Goal: Task Accomplishment & Management: Manage account settings

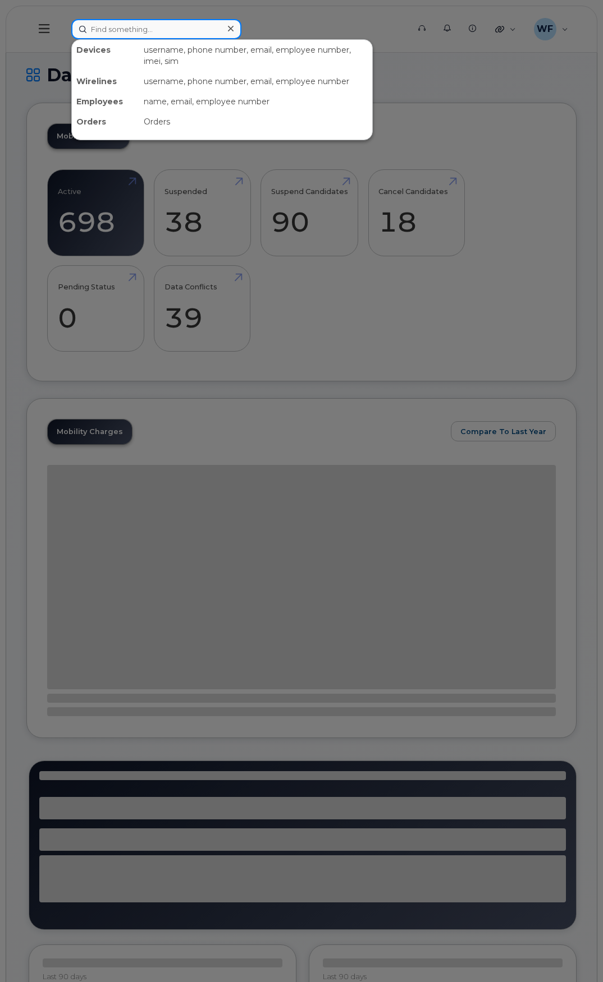
click at [152, 29] on input at bounding box center [156, 29] width 170 height 20
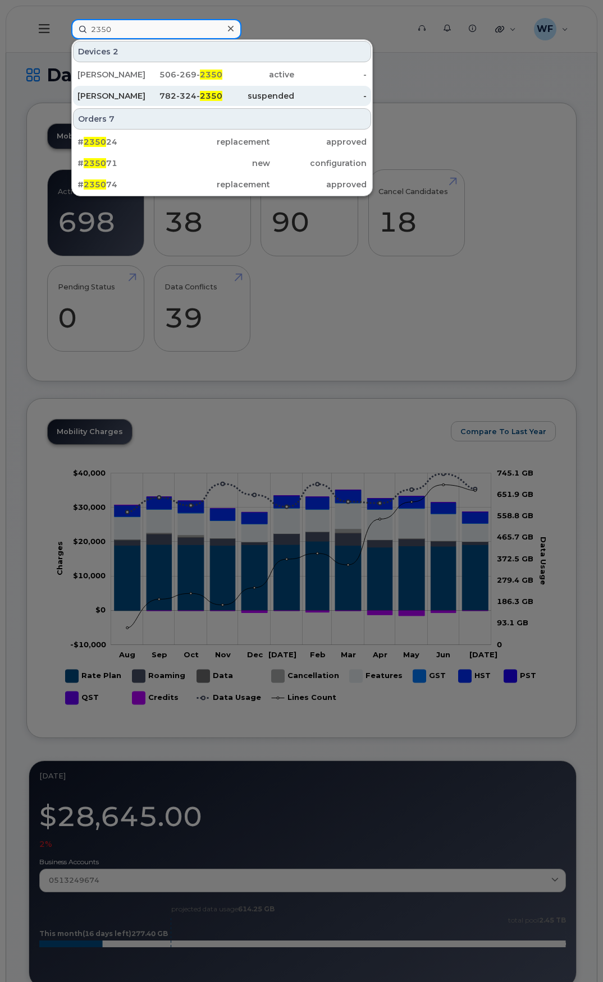
type input "2350"
click at [123, 92] on div "Ryan Gallant" at bounding box center [113, 95] width 72 height 11
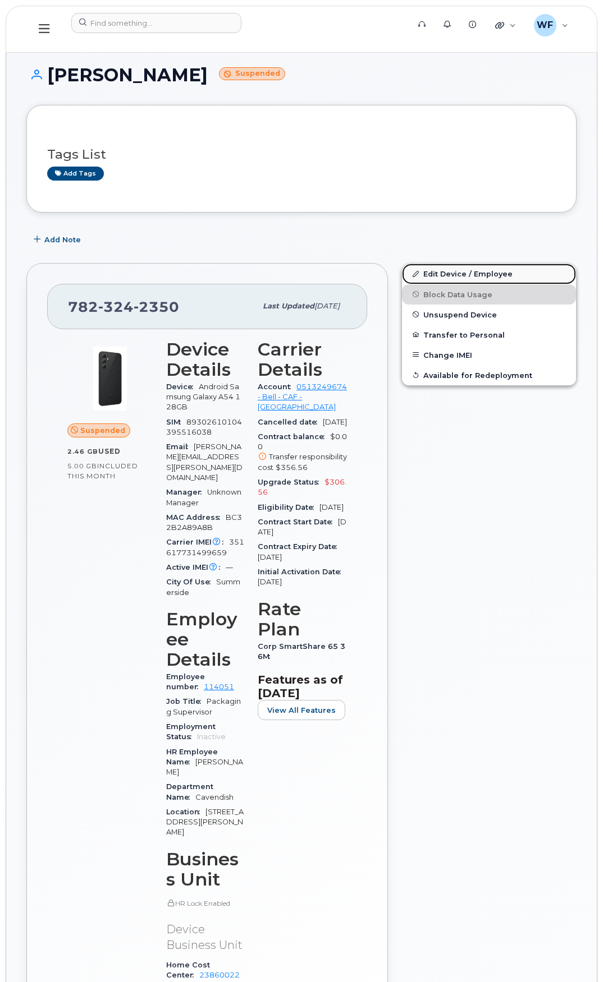
click at [449, 273] on link "Edit Device / Employee" at bounding box center [489, 274] width 174 height 20
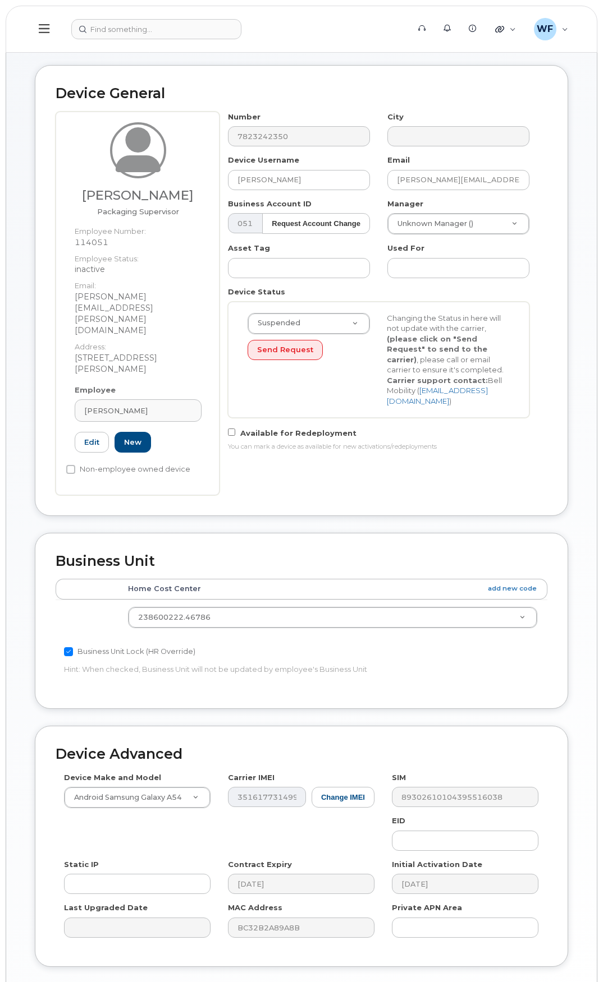
scroll to position [82, 0]
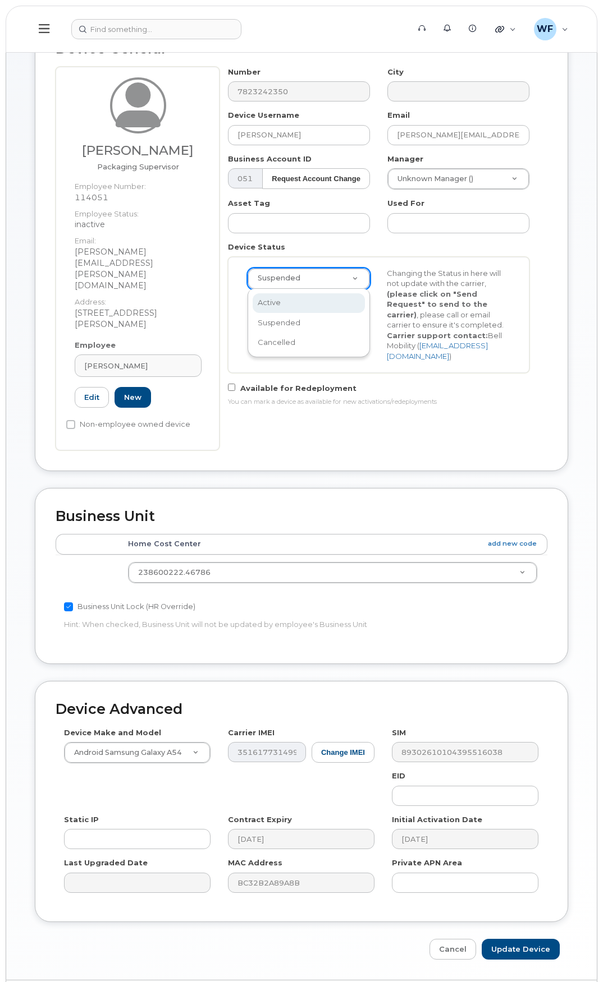
select select "active"
click at [269, 310] on button "Send Request" at bounding box center [284, 305] width 75 height 21
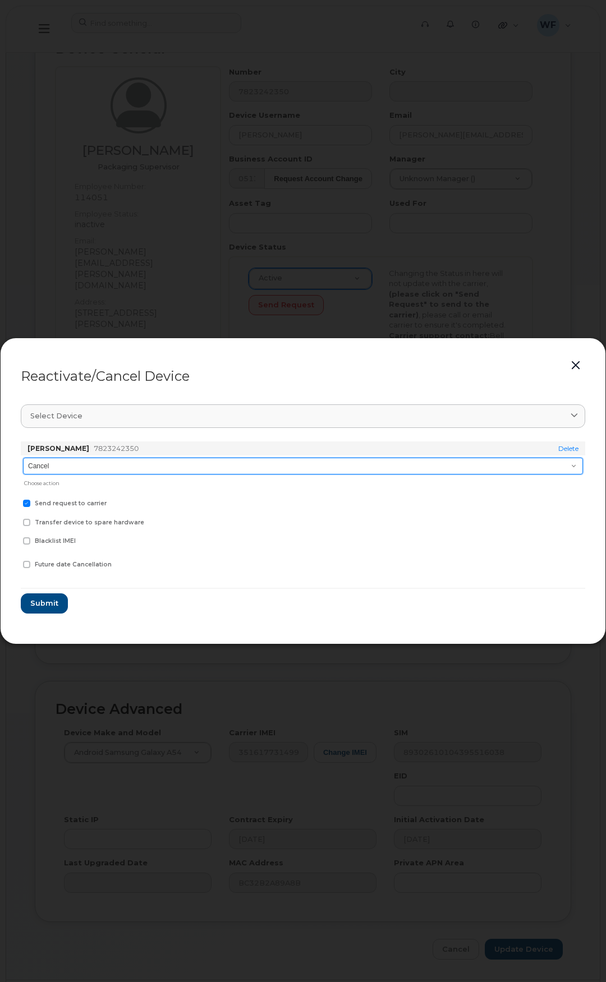
click at [107, 467] on select "Cancel Suspend - Extend Suspension Reactivate" at bounding box center [303, 466] width 560 height 17
select select "[object Object]"
click at [23, 458] on select "Cancel Suspend - Extend Suspension Reactivate" at bounding box center [303, 466] width 560 height 17
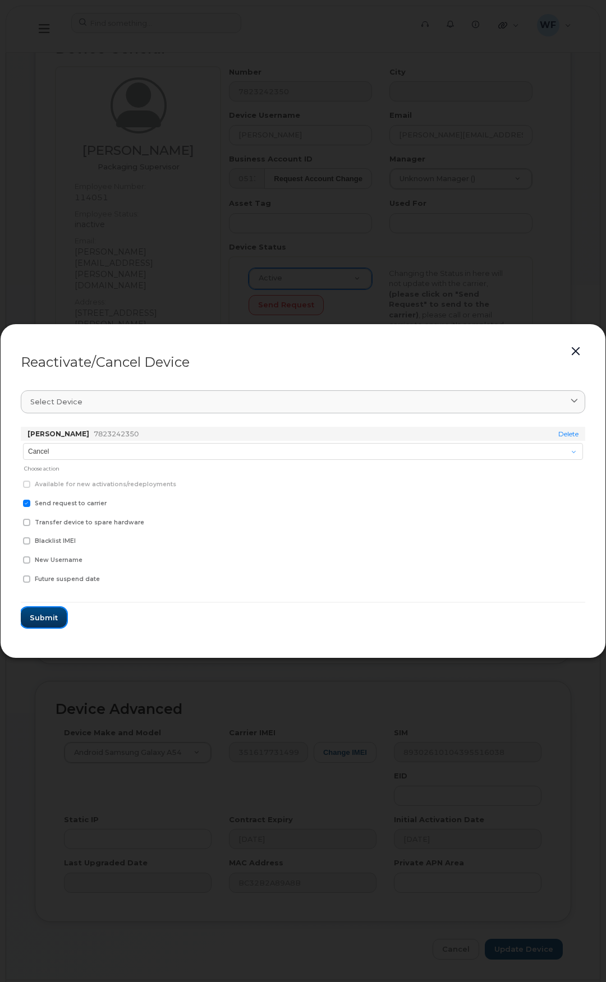
click at [45, 619] on span "Submit" at bounding box center [44, 618] width 28 height 11
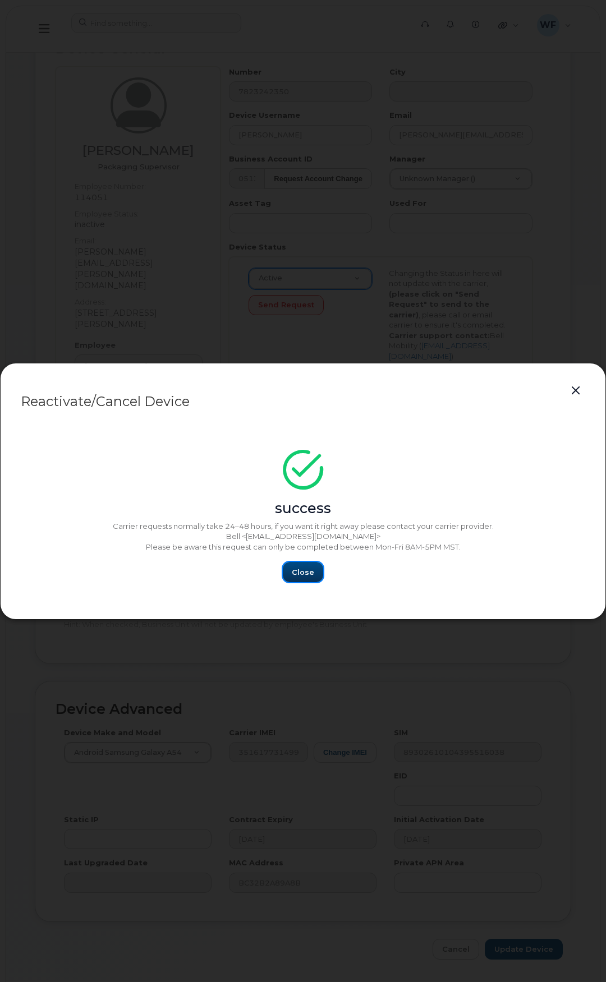
click at [298, 579] on button "Close" at bounding box center [303, 572] width 40 height 20
click at [298, 576] on span "Close" at bounding box center [303, 572] width 22 height 11
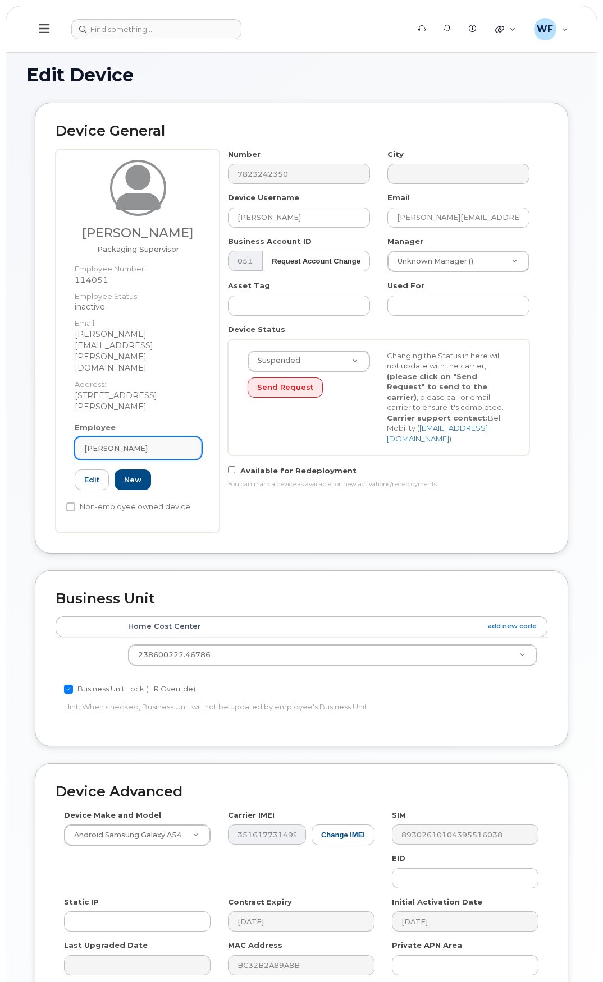
click at [144, 443] on div "[PERSON_NAME]" at bounding box center [138, 448] width 108 height 11
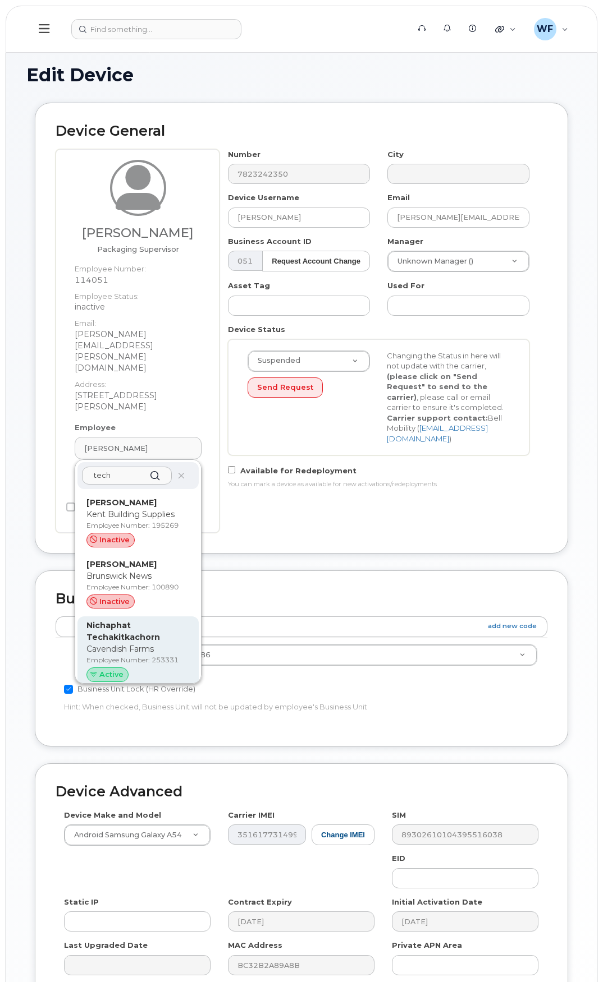
type input "tech"
click at [147, 620] on p "Nichaphat Techakitkachorn" at bounding box center [137, 632] width 103 height 24
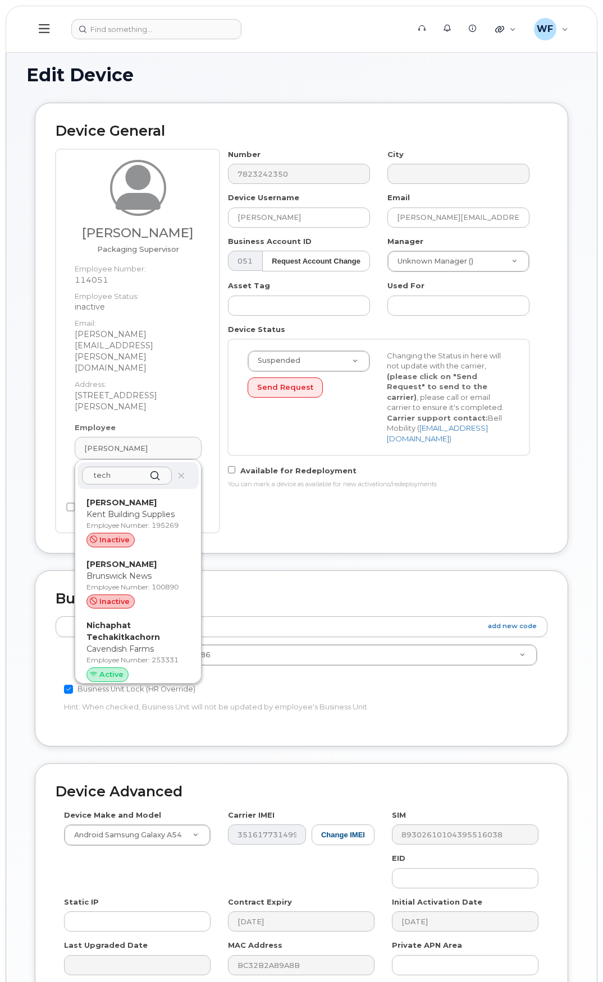
type input "253331"
type input "Nichaphat Techakitkachorn"
type input "techakitkachorn.earn@cavendishfarms.com"
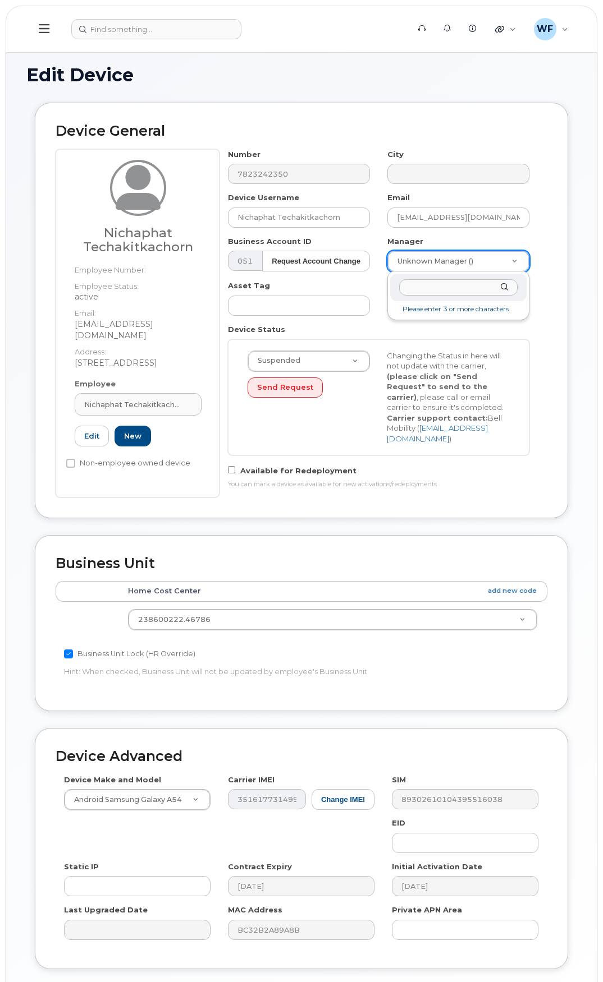
click at [426, 288] on input "text" at bounding box center [458, 287] width 118 height 16
type input "jason mack"
type input "1455374"
click at [387, 326] on div "Device Status Suspended Active Suspended Cancelled Send Request Changing the St…" at bounding box center [378, 389] width 319 height 131
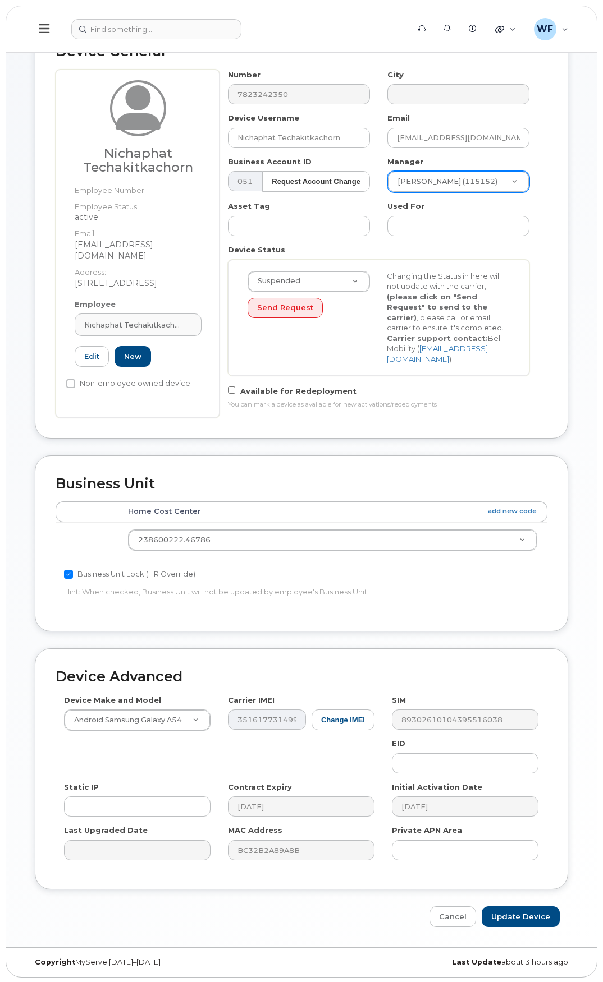
scroll to position [81, 0]
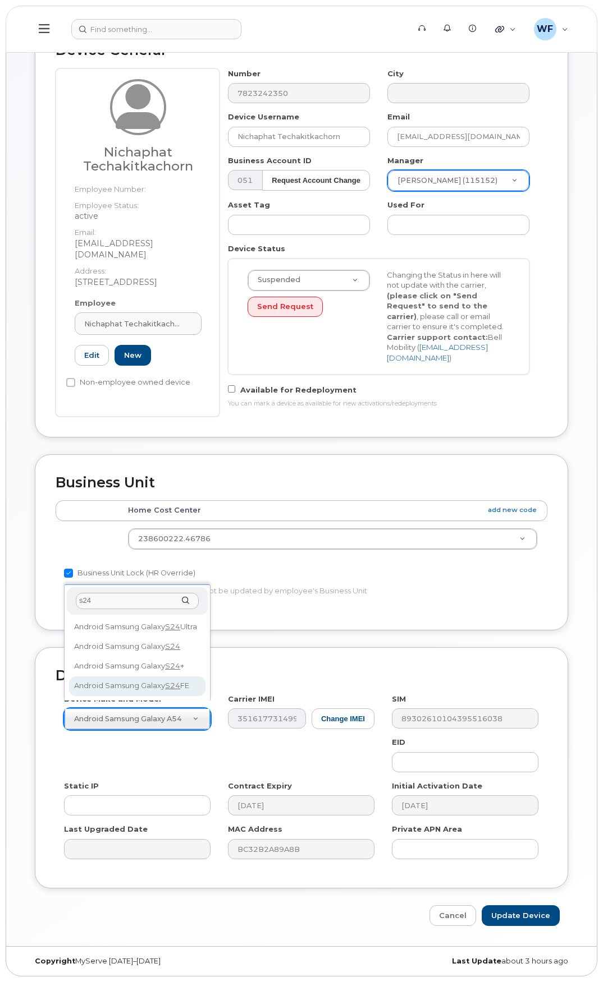
type input "s24"
select select "3249"
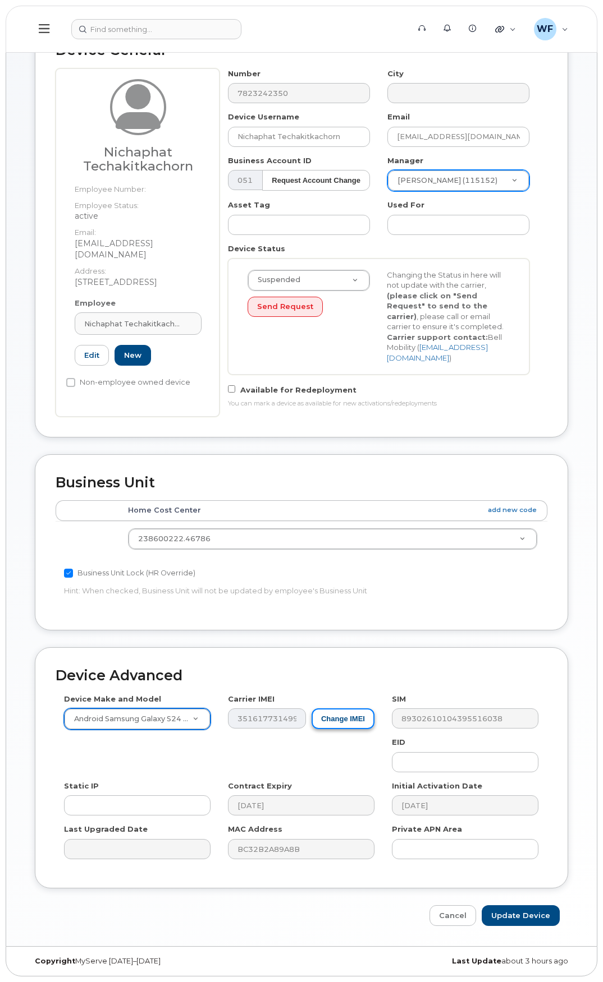
click at [330, 718] on button "Change IMEI" at bounding box center [342, 719] width 63 height 21
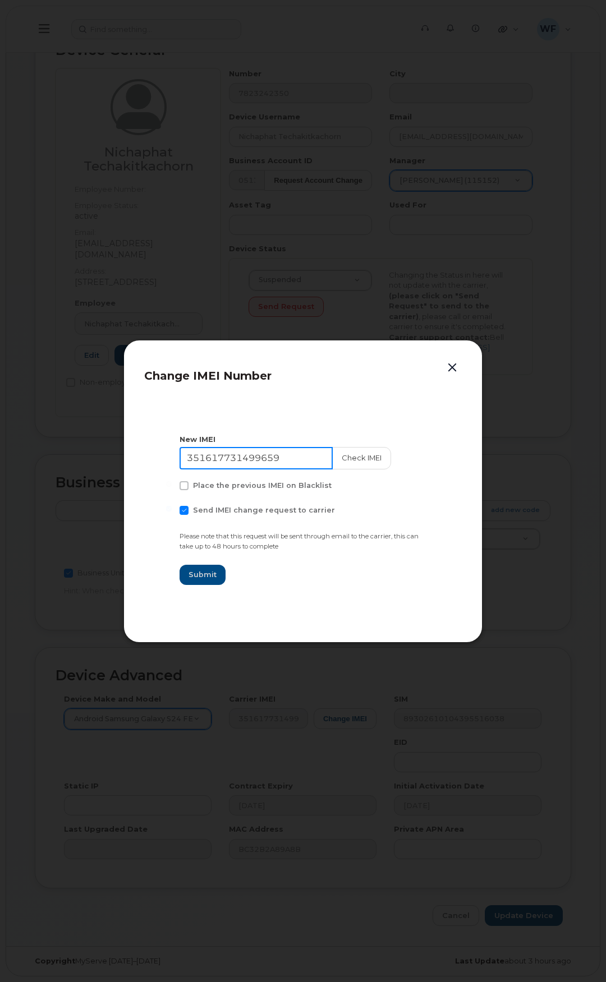
drag, startPoint x: 283, startPoint y: 456, endPoint x: 137, endPoint y: 447, distance: 145.6
click at [137, 447] on div "Change IMEI Number New IMEI 351617731499659 Check IMEI Place the previous IMEI …" at bounding box center [302, 491] width 359 height 303
type input "352693796065338"
click at [209, 572] on span "Submit" at bounding box center [203, 574] width 28 height 11
type input "352693796065338"
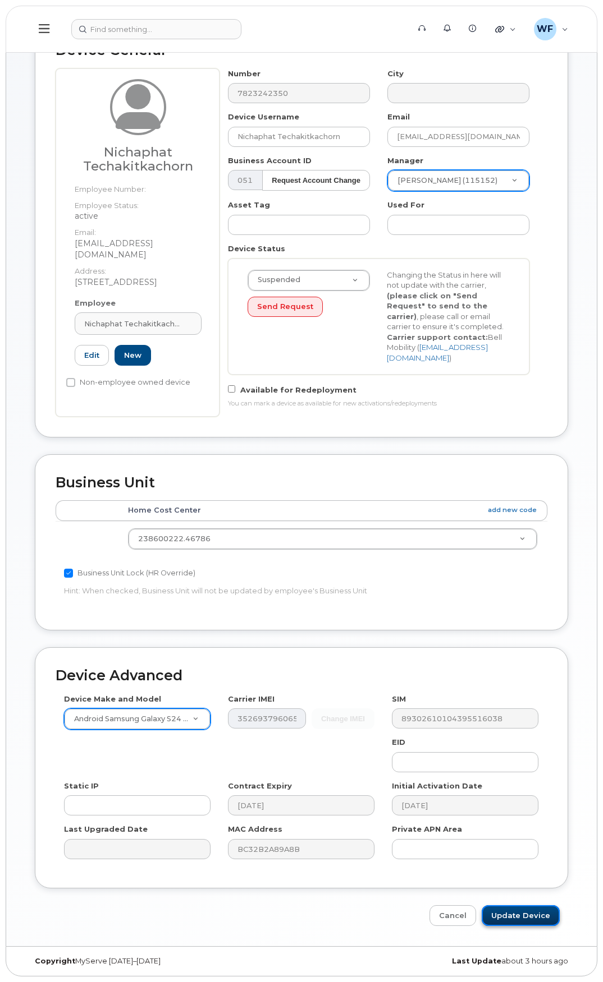
click at [525, 914] on input "Update Device" at bounding box center [520, 915] width 78 height 21
type input "Saving..."
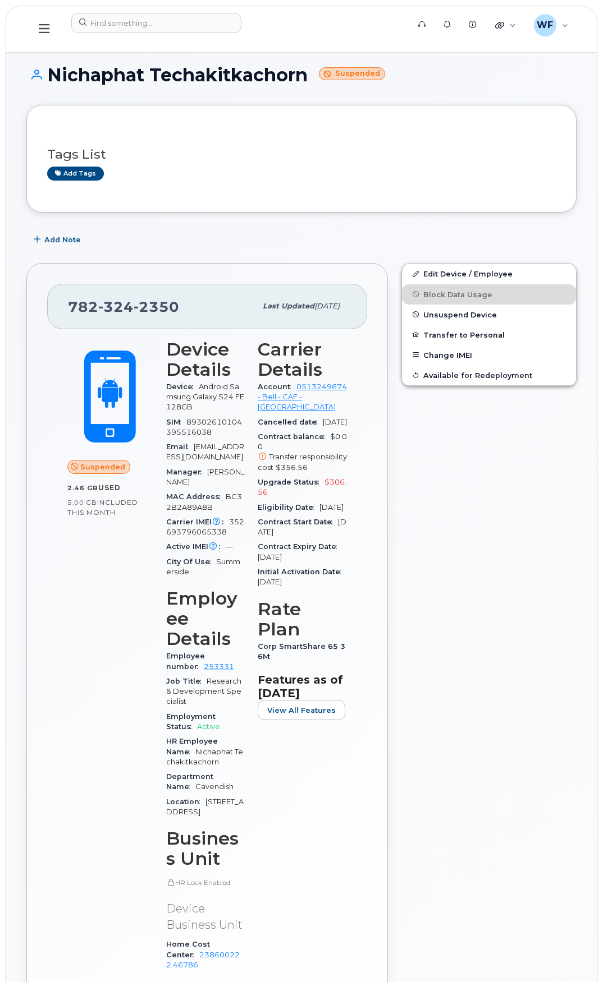
click at [44, 27] on icon at bounding box center [44, 28] width 11 height 12
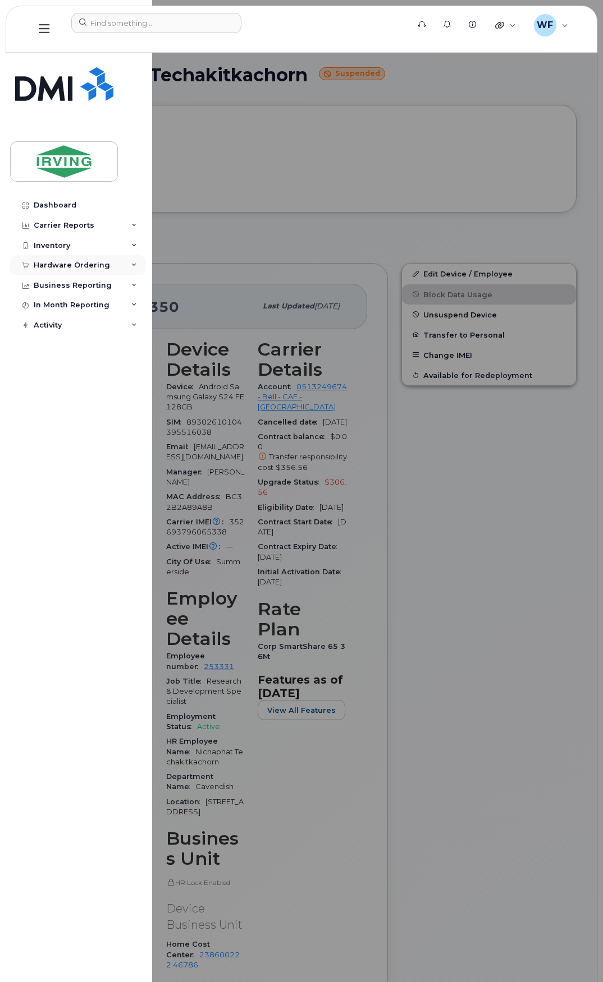
click at [67, 266] on div "Hardware Ordering" at bounding box center [72, 265] width 76 height 9
click at [57, 307] on div "Orders" at bounding box center [52, 307] width 27 height 10
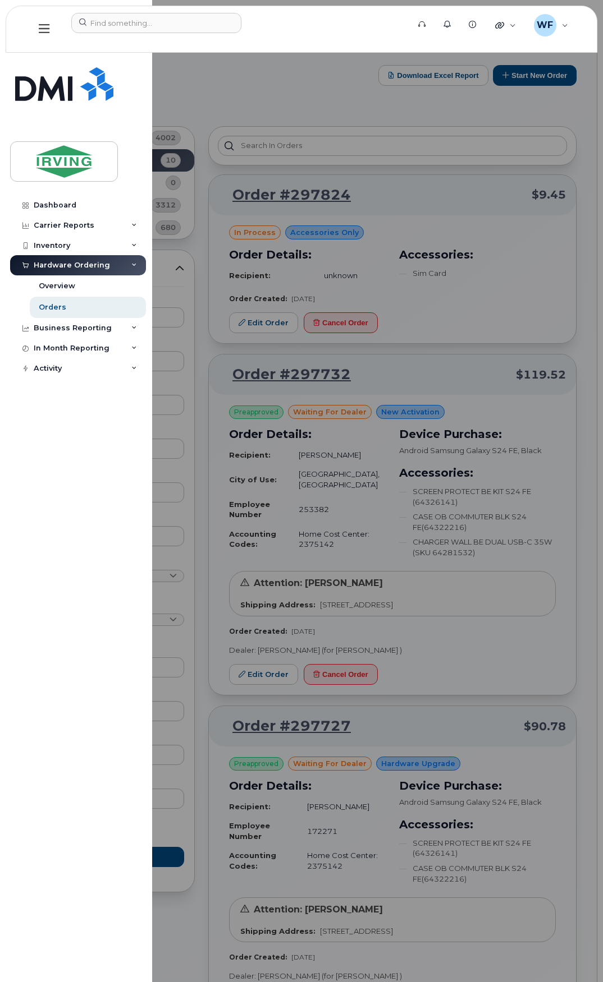
click at [77, 262] on div "Hardware Ordering" at bounding box center [72, 265] width 76 height 9
click at [454, 126] on div at bounding box center [301, 491] width 603 height 982
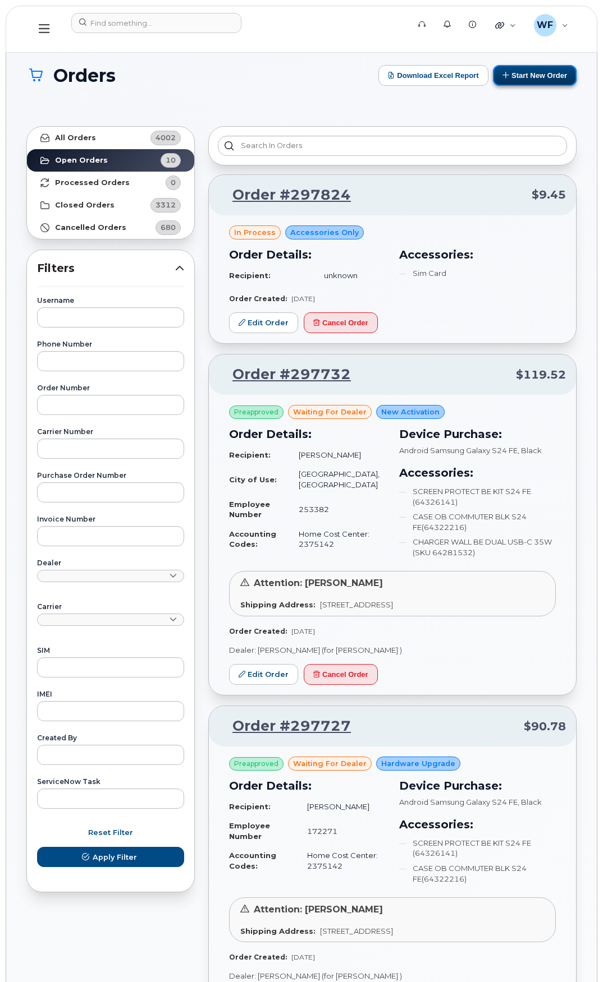
click at [547, 72] on button "Start New Order" at bounding box center [535, 75] width 84 height 21
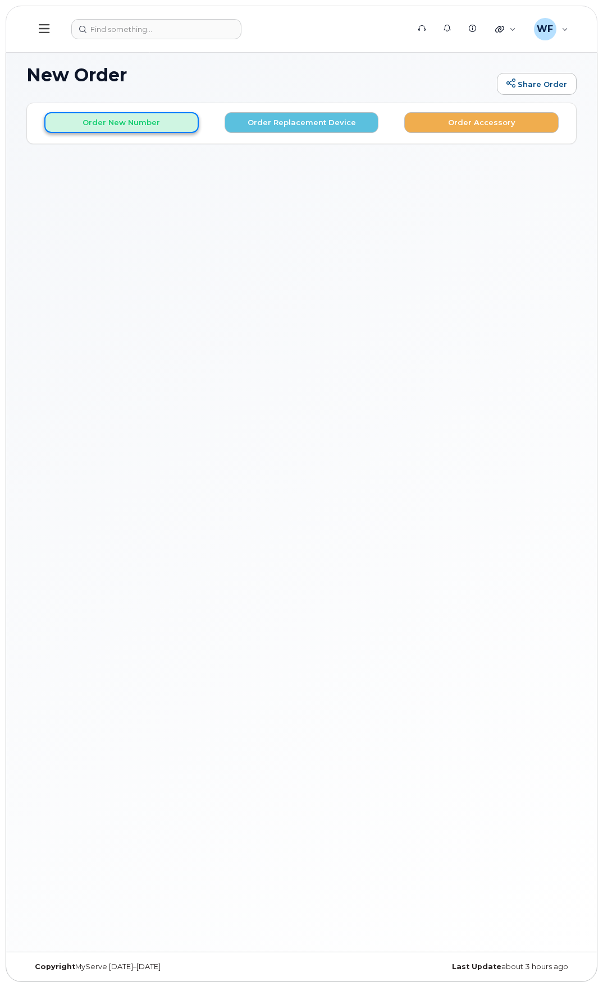
click at [153, 117] on button "Order New Number" at bounding box center [121, 122] width 154 height 21
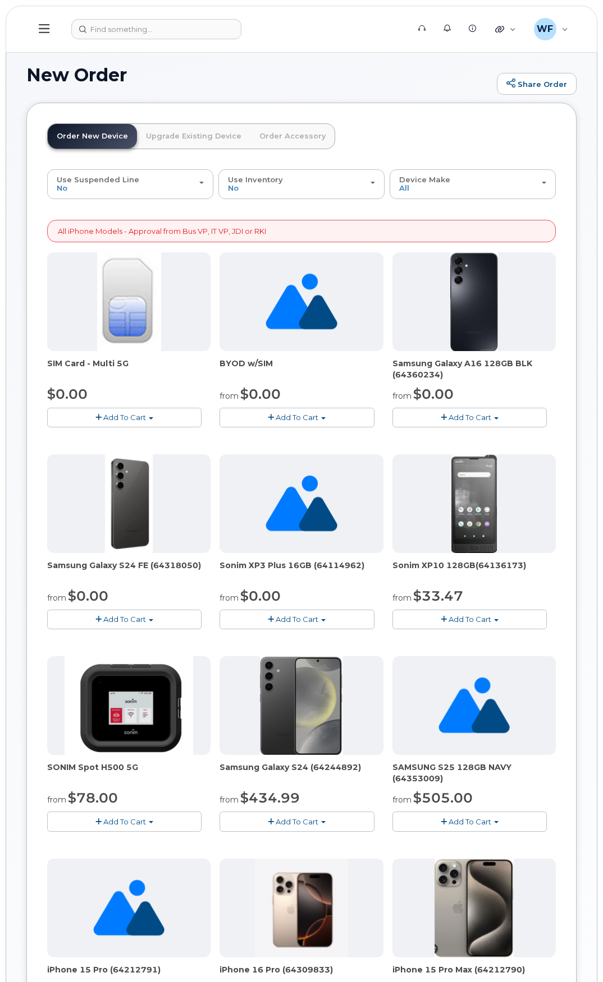
click at [324, 419] on span "button" at bounding box center [323, 418] width 4 height 2
click at [361, 453] on div "SIM Card - Multi 5G $0.00 Add To Cart $0.00 - New Activation BYOD w/SIM from $0…" at bounding box center [301, 752] width 508 height 1001
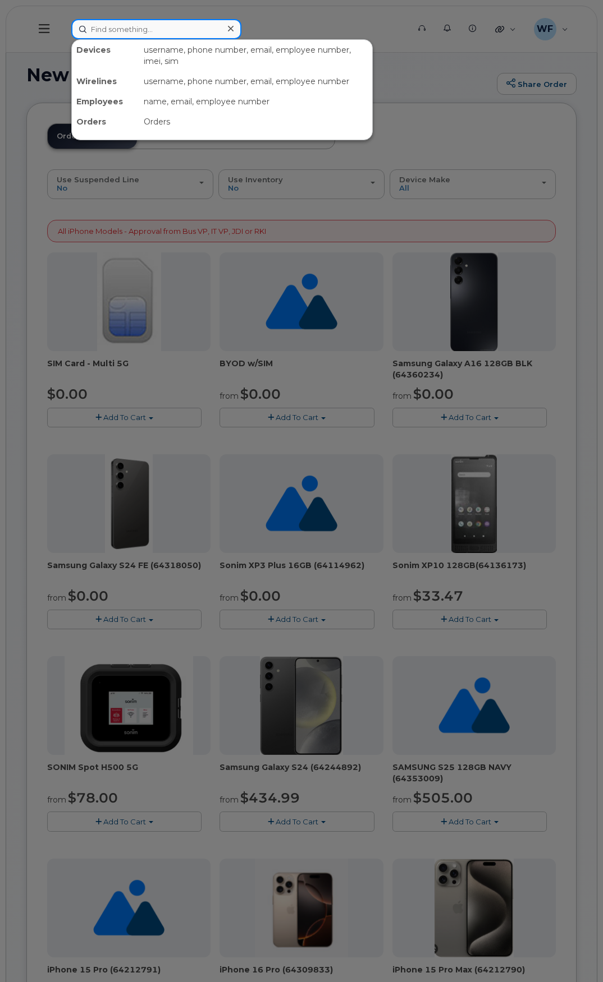
click at [135, 26] on input at bounding box center [156, 29] width 170 height 20
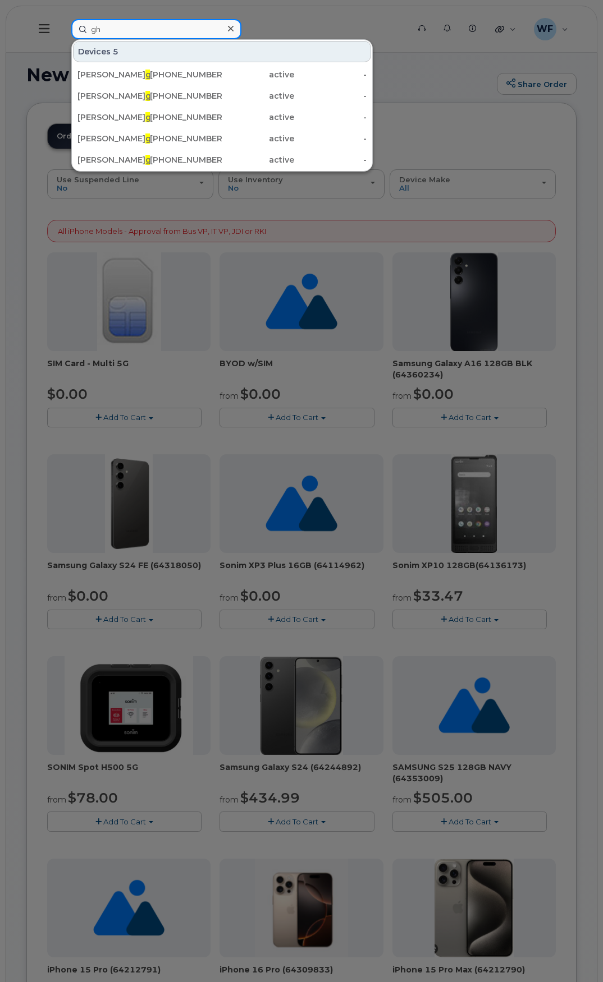
type input "g"
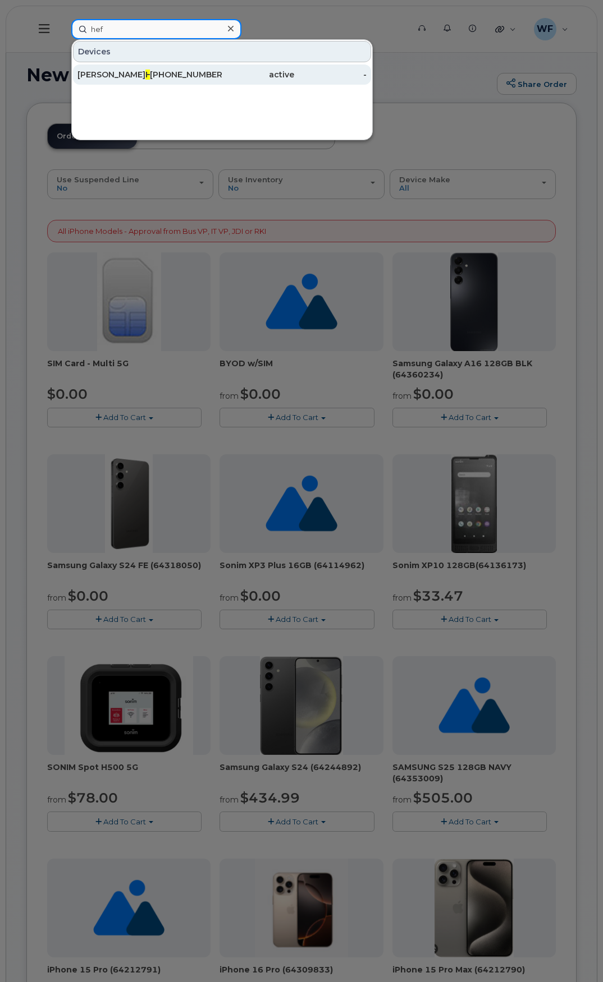
type input "hef"
click at [145, 73] on span "Hef" at bounding box center [152, 75] width 15 height 10
